Goal: Complete application form

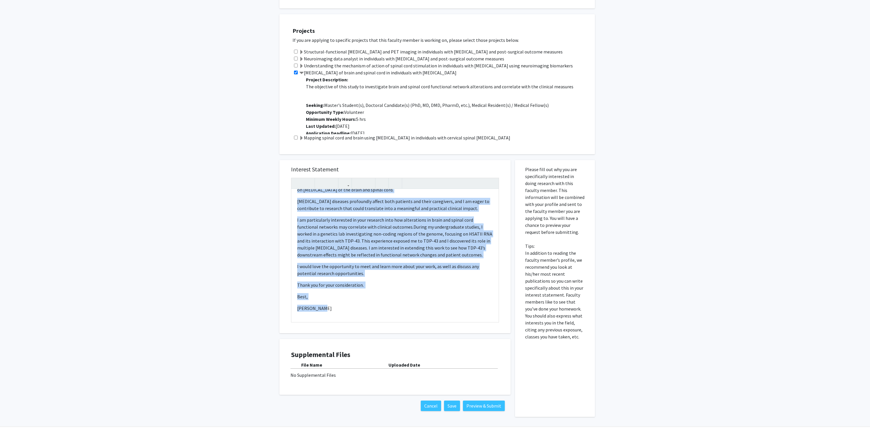
scroll to position [277, 0]
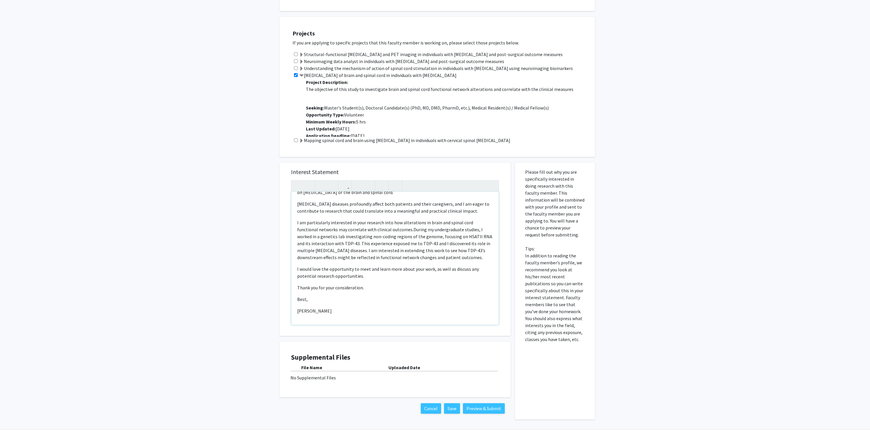
click at [428, 256] on span "During my undergraduate studies, I worked in a genetics lab investigating non-c…" at bounding box center [394, 244] width 195 height 34
click at [369, 275] on p "I would love the opportunity to meet and learn more about your work, as well as…" at bounding box center [395, 276] width 196 height 14
click at [419, 247] on span "During my undergraduate studies, I worked in a genetics lab investigating non-c…" at bounding box center [394, 247] width 195 height 34
type textarea "<l>Ipsu Do. Sitametc,</a><e>S do e tempo-inci utlabor etdolor ma ALIQ eni A mi …"
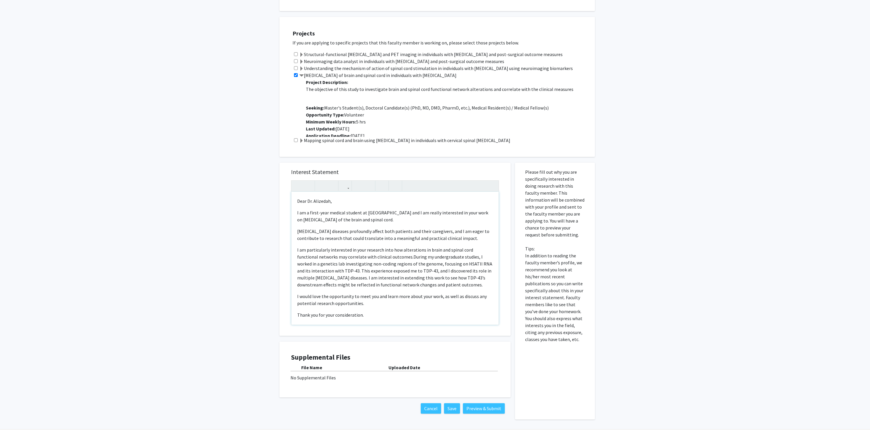
scroll to position [0, 0]
drag, startPoint x: 295, startPoint y: 214, endPoint x: 447, endPoint y: 284, distance: 167.1
click at [447, 284] on div "Dear Dr. Alizedah, I am a first-year medical student at [GEOGRAPHIC_DATA] and I…" at bounding box center [394, 258] width 207 height 133
click at [447, 284] on span "During my undergraduate studies, I worked in a genetics lab investigating non-c…" at bounding box center [394, 271] width 195 height 34
drag, startPoint x: 456, startPoint y: 286, endPoint x: 287, endPoint y: 215, distance: 183.1
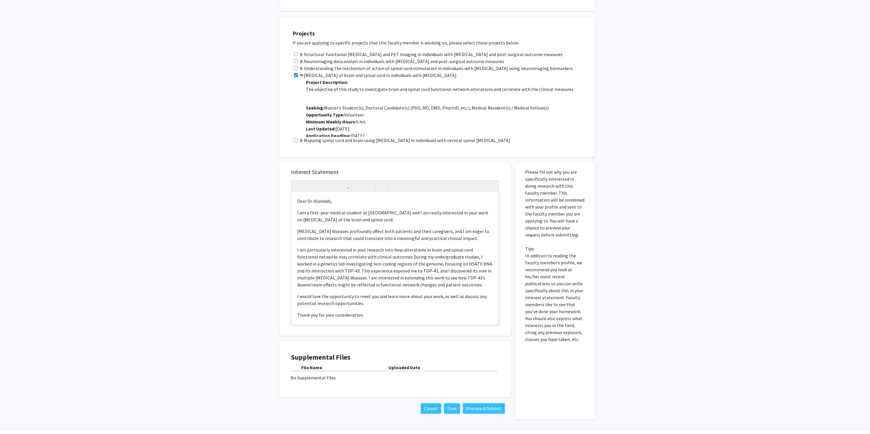
click at [287, 215] on div "Interest Statement Dear Dr. Alizedah, I am a first-year medical student at [GEO…" at bounding box center [394, 249] width 219 height 173
copy div "I am a first-year medical student at [GEOGRAPHIC_DATA] and I am really interest…"
click at [360, 246] on div "Dear Dr. Alizedah, I am a first-year medical student at [GEOGRAPHIC_DATA] and I…" at bounding box center [394, 258] width 207 height 133
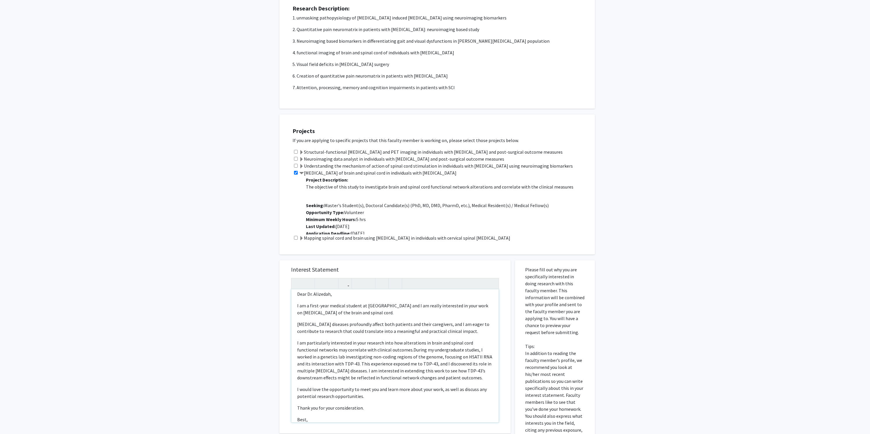
scroll to position [10, 0]
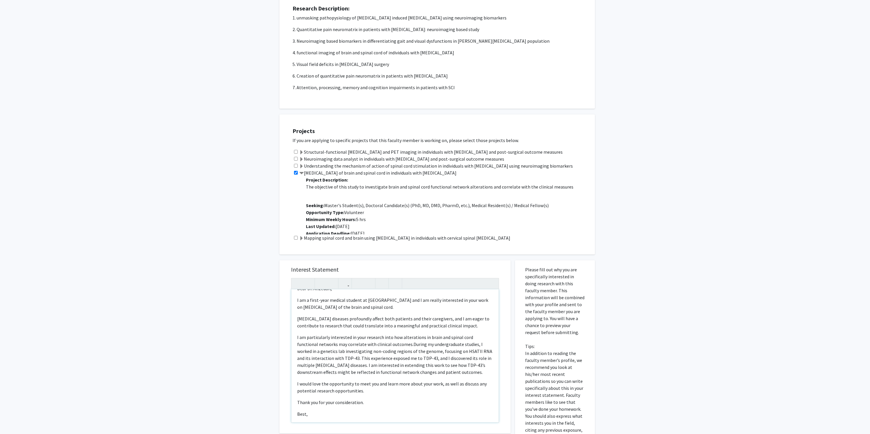
click at [393, 326] on p "[MEDICAL_DATA] diseases profoundly affect both patients and their caregivers, a…" at bounding box center [395, 322] width 196 height 14
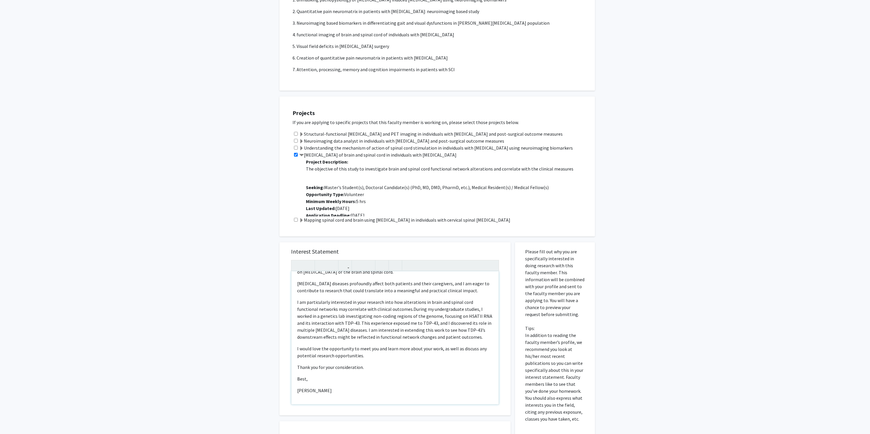
scroll to position [202, 0]
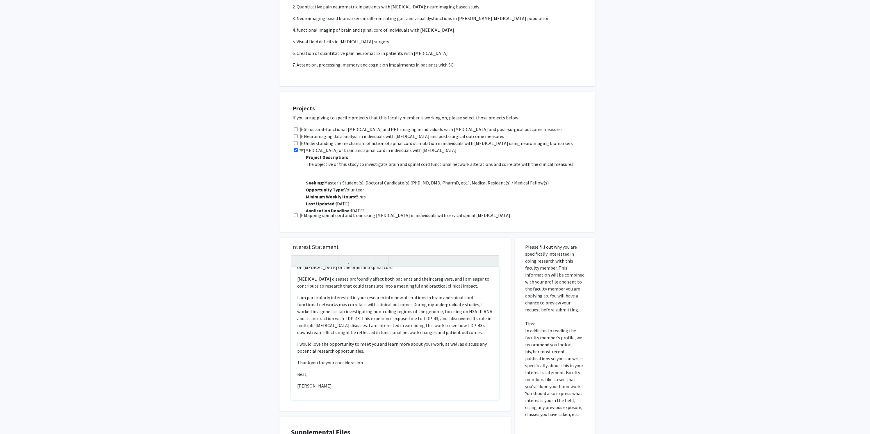
click at [421, 344] on p "I would love the opportunity to meet you and learn more about your work, as wel…" at bounding box center [395, 348] width 196 height 14
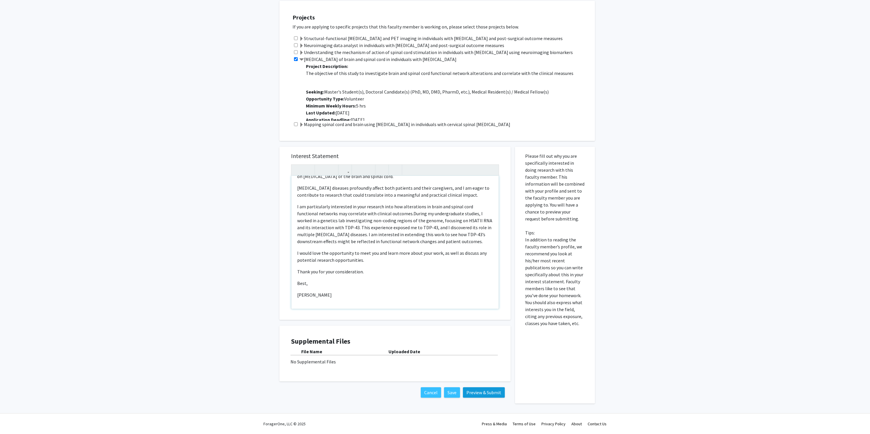
scroll to position [294, 0]
click at [489, 394] on button "Preview & Submit" at bounding box center [484, 392] width 42 height 10
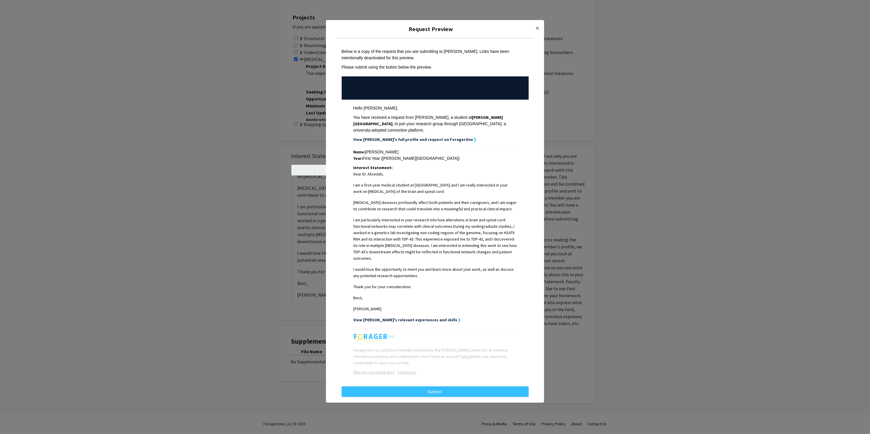
scroll to position [6, 0]
click at [399, 387] on button "Submit" at bounding box center [435, 392] width 187 height 10
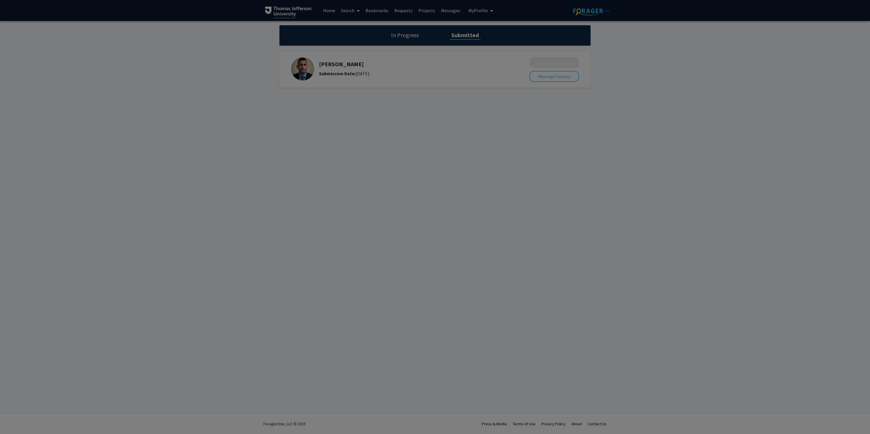
click at [637, 88] on div at bounding box center [435, 217] width 870 height 434
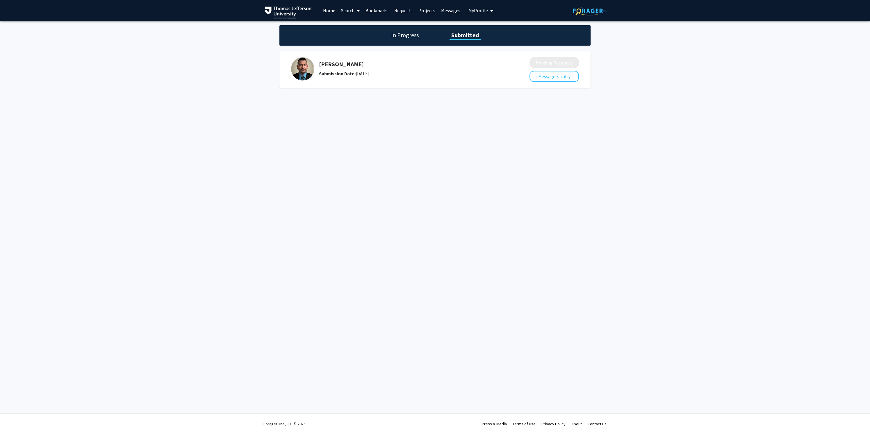
click at [490, 9] on icon "My profile dropdown to access profile and logout" at bounding box center [491, 10] width 3 height 5
click at [494, 30] on span "[PERSON_NAME]" at bounding box center [504, 27] width 35 height 6
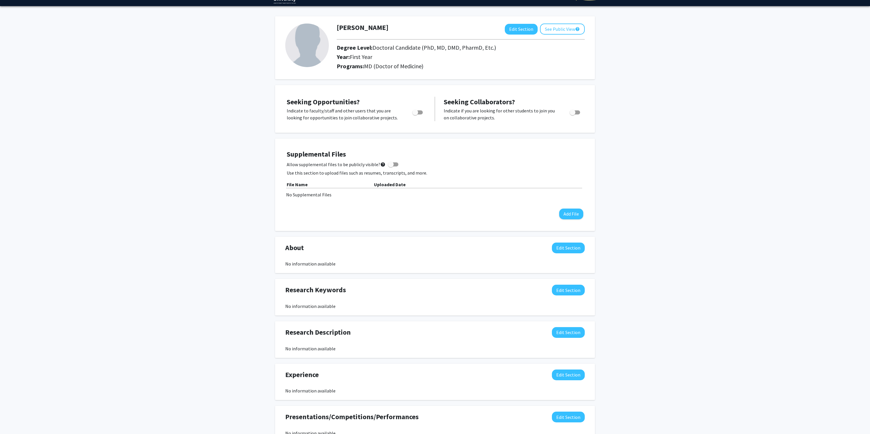
scroll to position [17, 0]
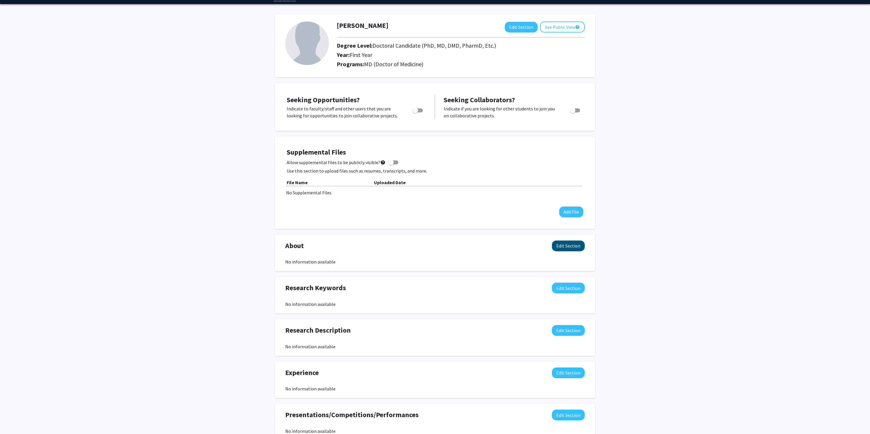
click at [569, 245] on button "Edit Section" at bounding box center [568, 246] width 33 height 11
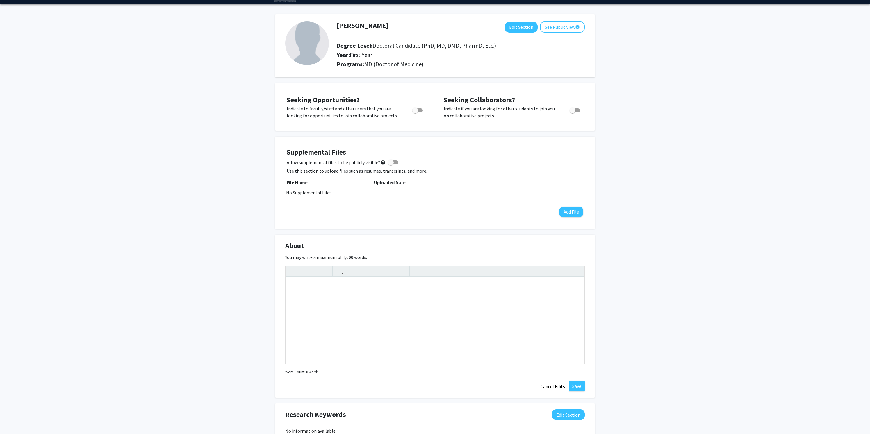
click at [632, 228] on div "Benjamin Lipchin Edit Section See Public View help Degree Level: Doctoral Candi…" at bounding box center [435, 337] width 870 height 667
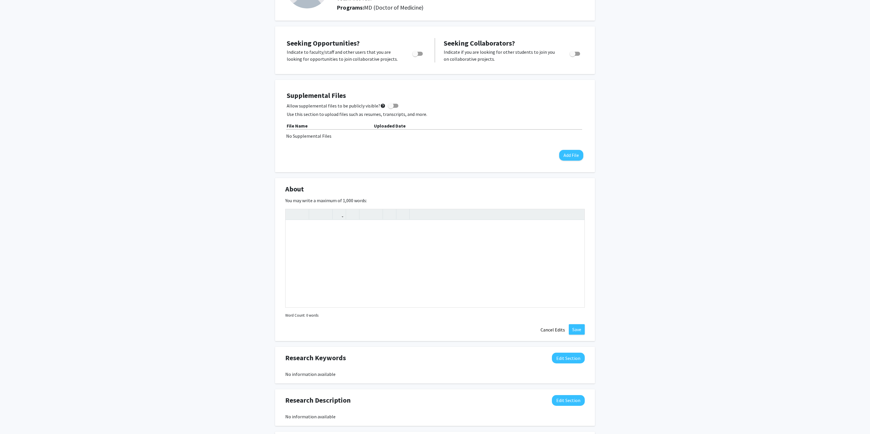
scroll to position [105, 0]
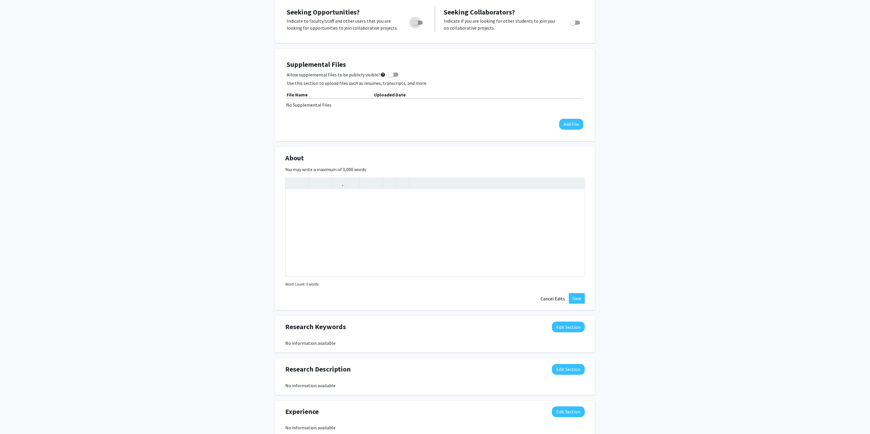
click at [423, 22] on label "Toggle" at bounding box center [416, 22] width 13 height 7
click at [415, 25] on input "Are you actively seeking opportunities?" at bounding box center [415, 25] width 0 height 0
checkbox input "true"
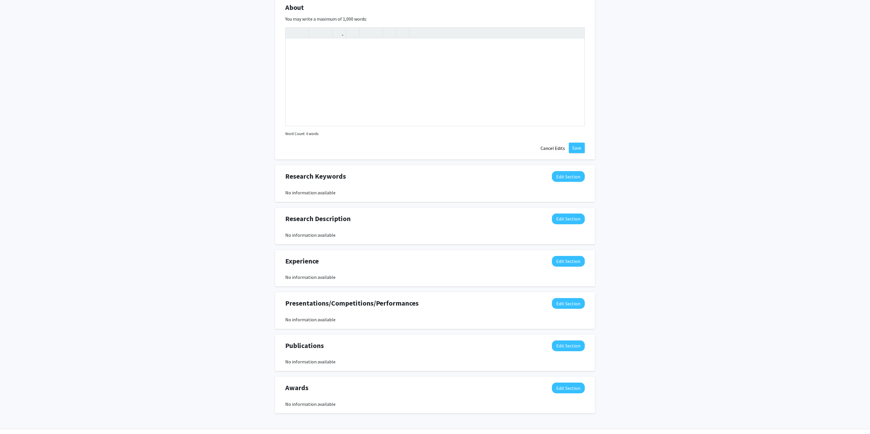
scroll to position [263, 0]
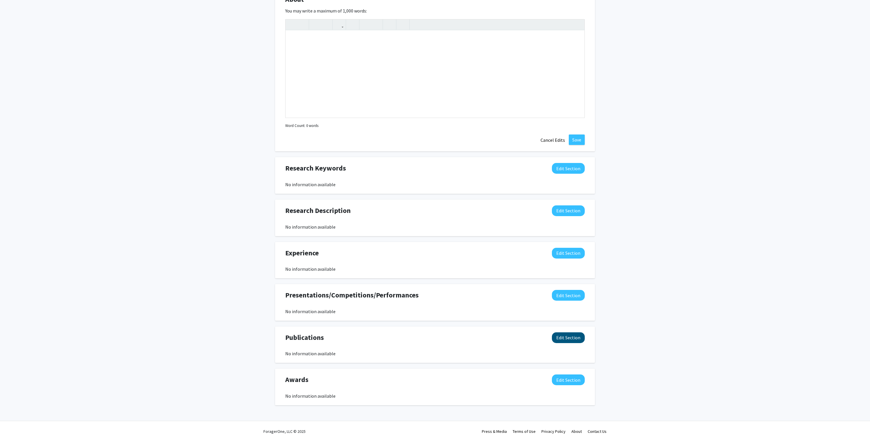
click at [566, 337] on button "Edit Section" at bounding box center [568, 338] width 33 height 11
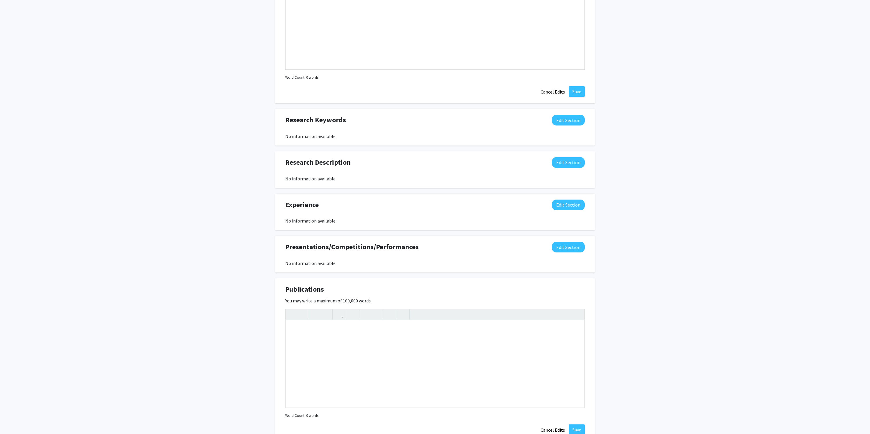
scroll to position [314, 0]
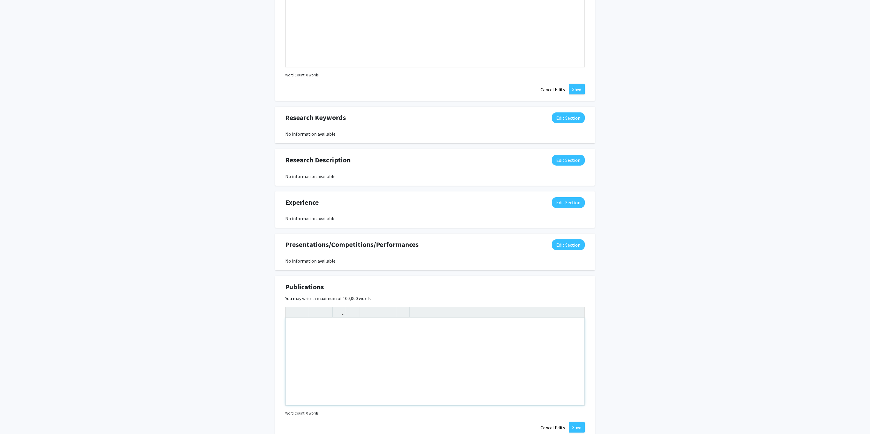
click at [491, 335] on div "Note to users with screen readers: Please deactivate our accessibility plugin f…" at bounding box center [434, 361] width 299 height 87
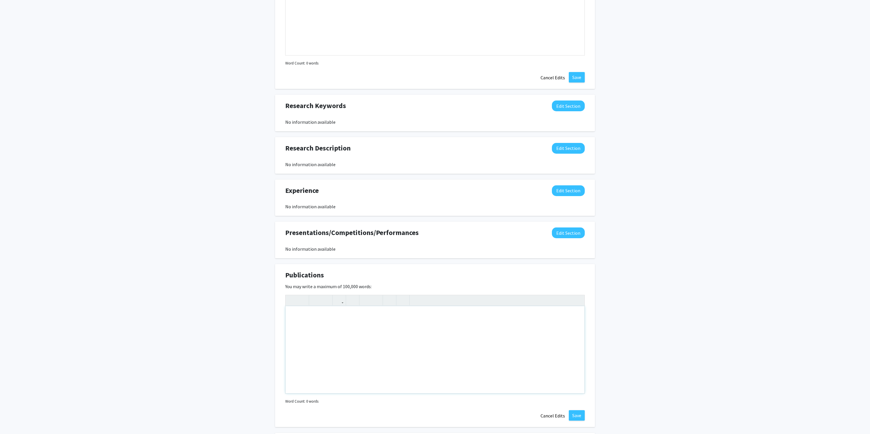
scroll to position [327, 0]
click at [555, 412] on button "Cancel Edits" at bounding box center [553, 414] width 32 height 11
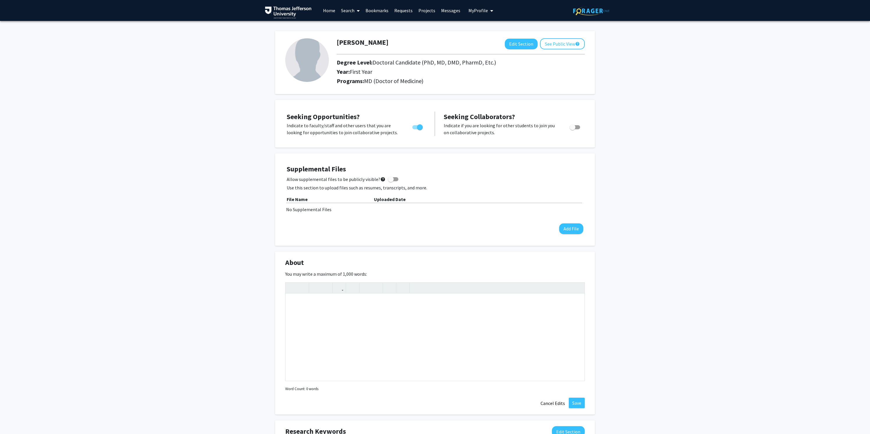
scroll to position [0, 0]
